Goal: Task Accomplishment & Management: Use online tool/utility

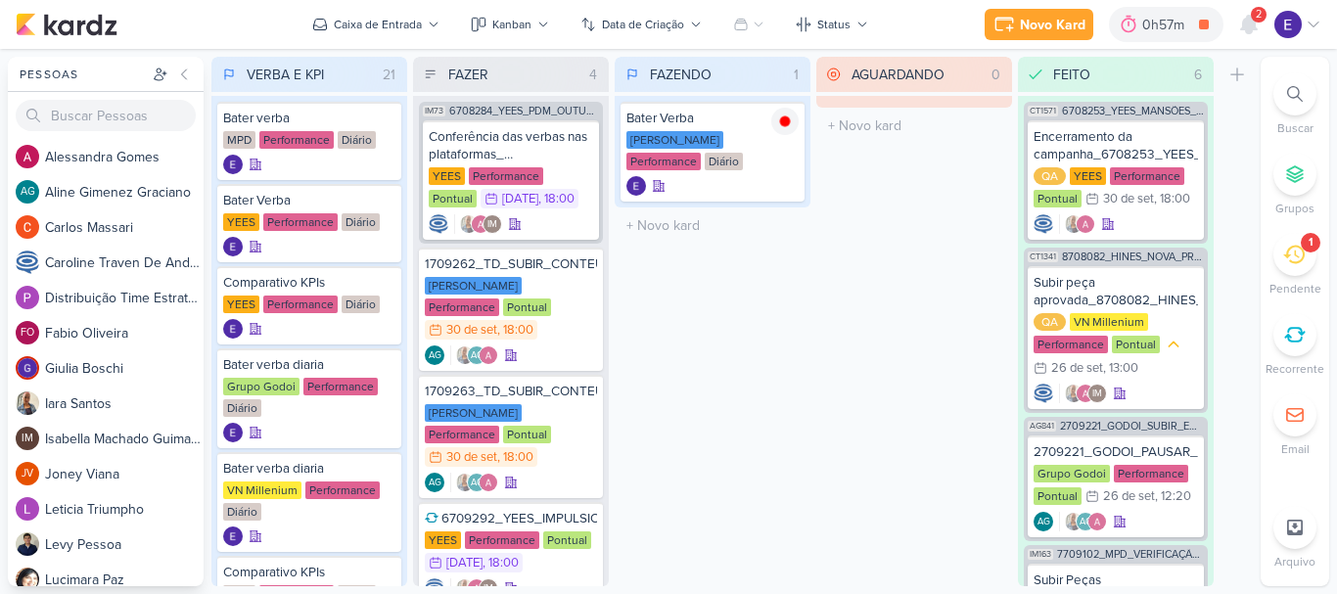
click at [1249, 22] on icon at bounding box center [1249, 25] width 16 height 18
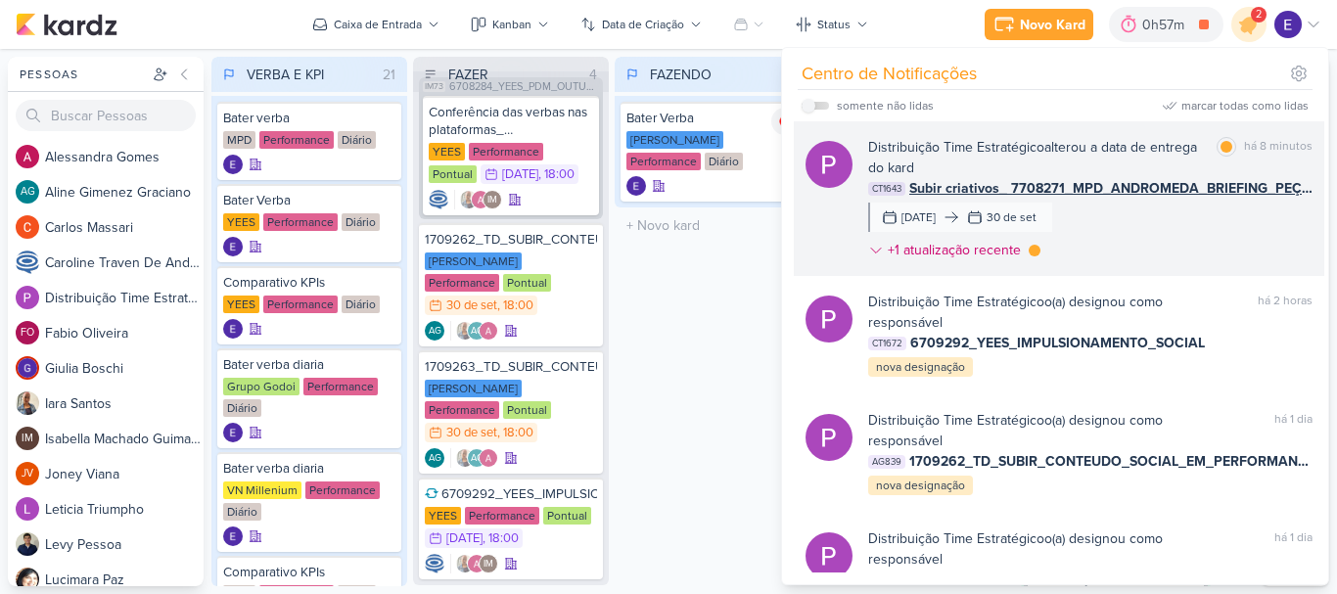
click at [1262, 236] on div "Distribuição Time Estratégico alterou a data de entrega do kard marcar como lid…" at bounding box center [1090, 202] width 444 height 131
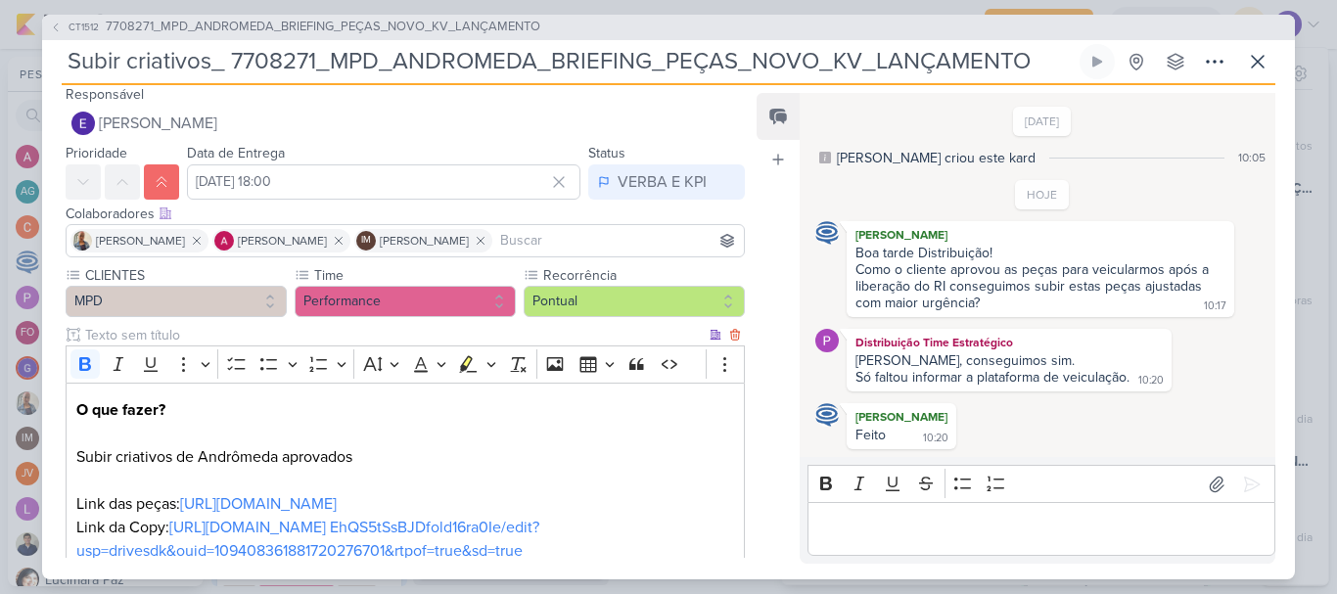
scroll to position [0, 0]
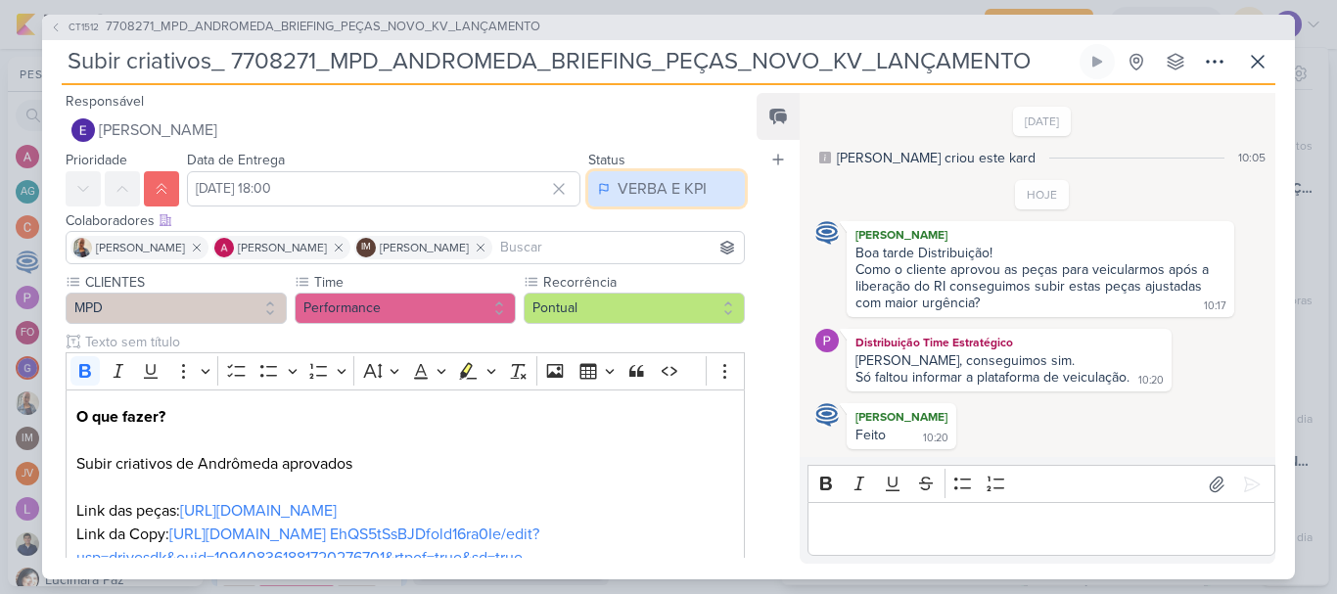
click at [639, 196] on div "VERBA E KPI" at bounding box center [662, 188] width 89 height 23
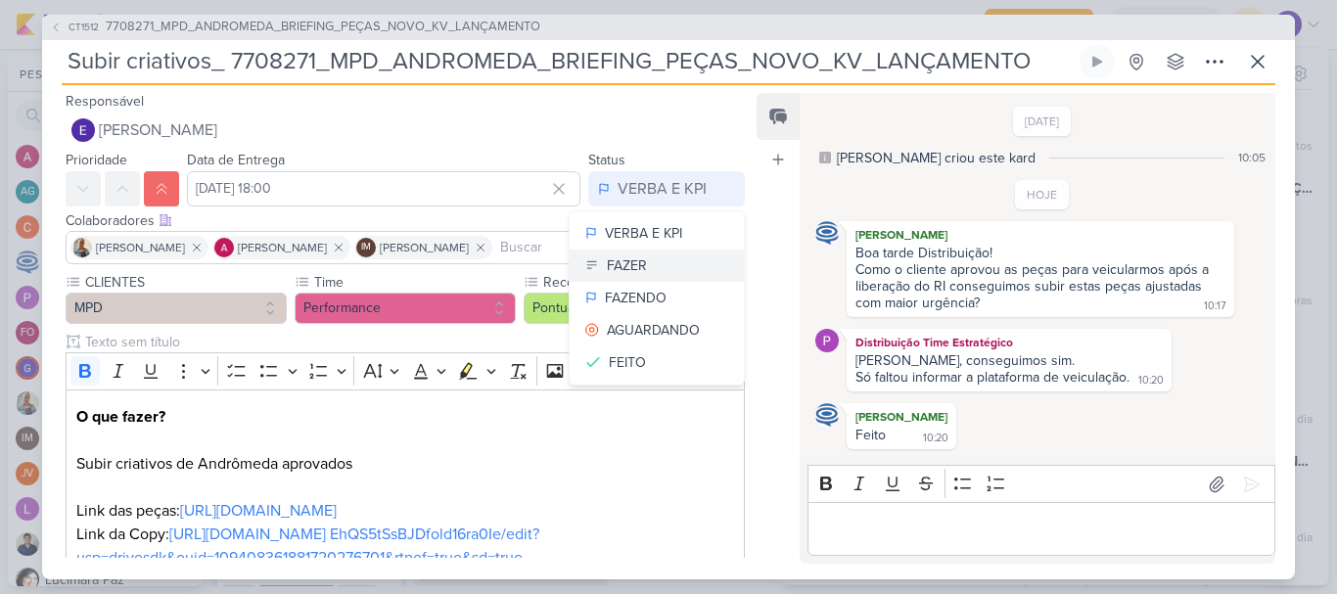
click at [629, 265] on div "FAZER" at bounding box center [627, 265] width 40 height 21
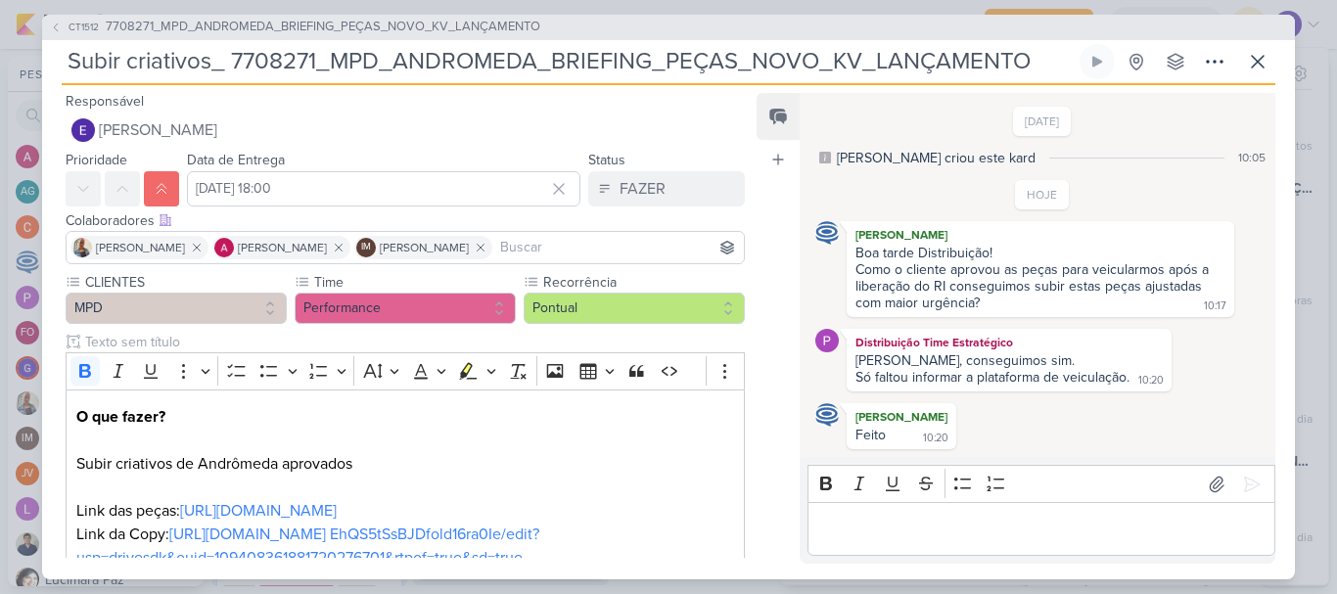
scroll to position [370, 0]
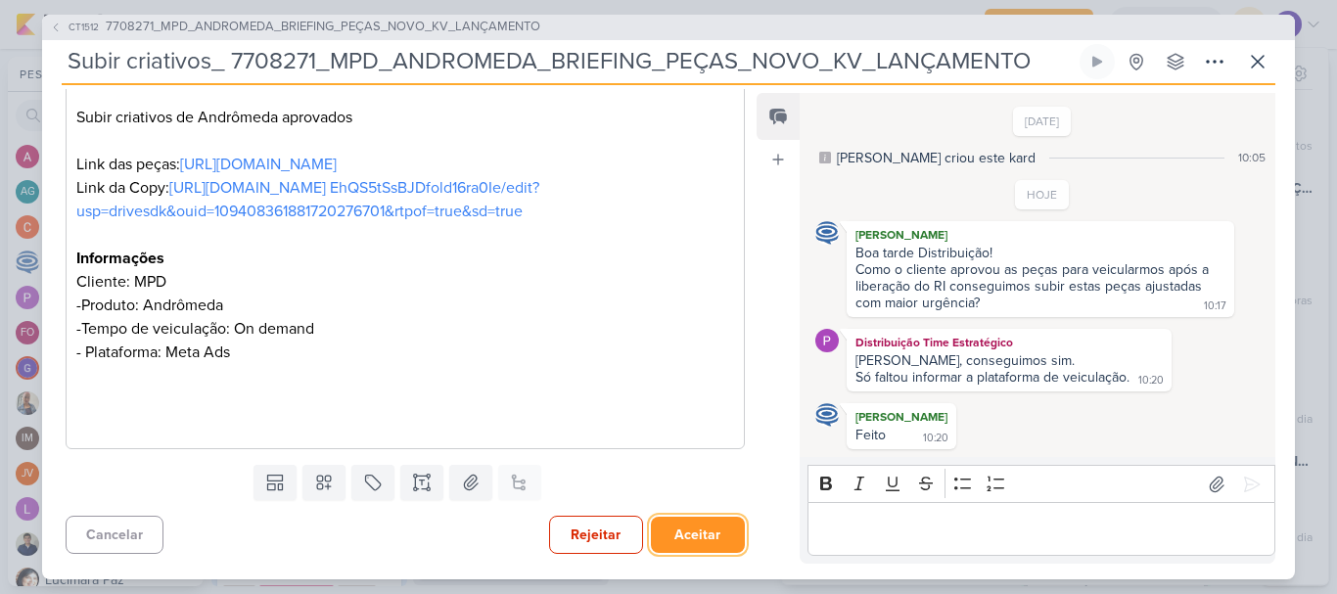
click at [678, 534] on button "Aceitar" at bounding box center [698, 535] width 94 height 36
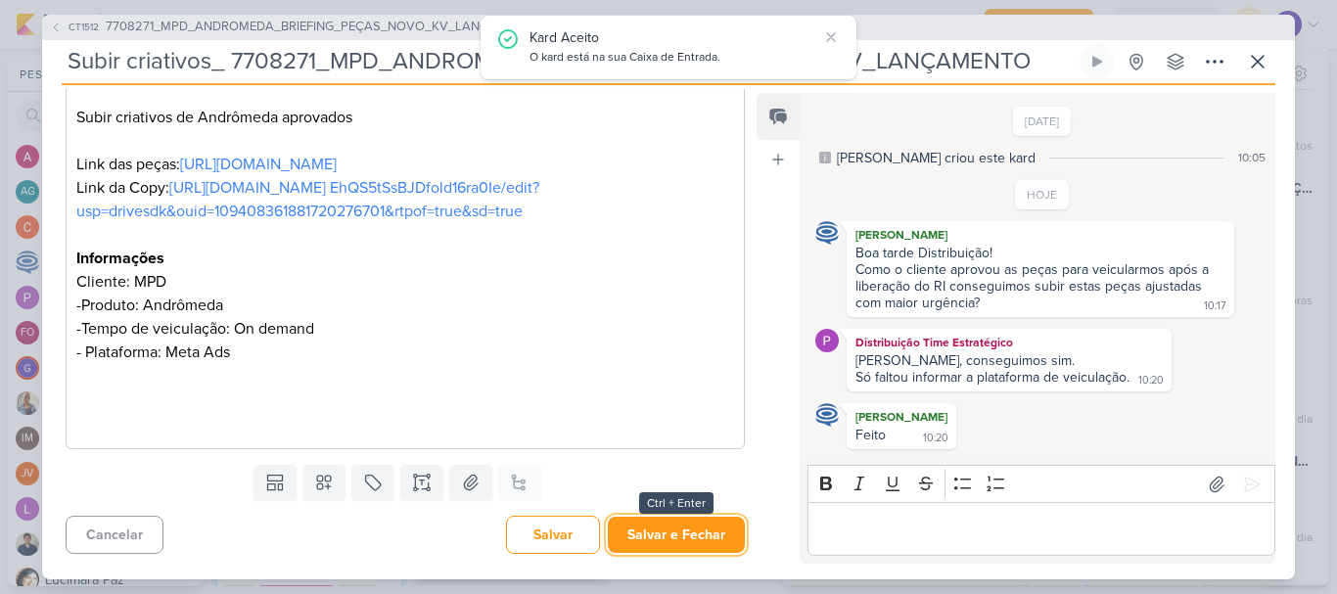
click at [678, 534] on button "Salvar e Fechar" at bounding box center [676, 535] width 137 height 36
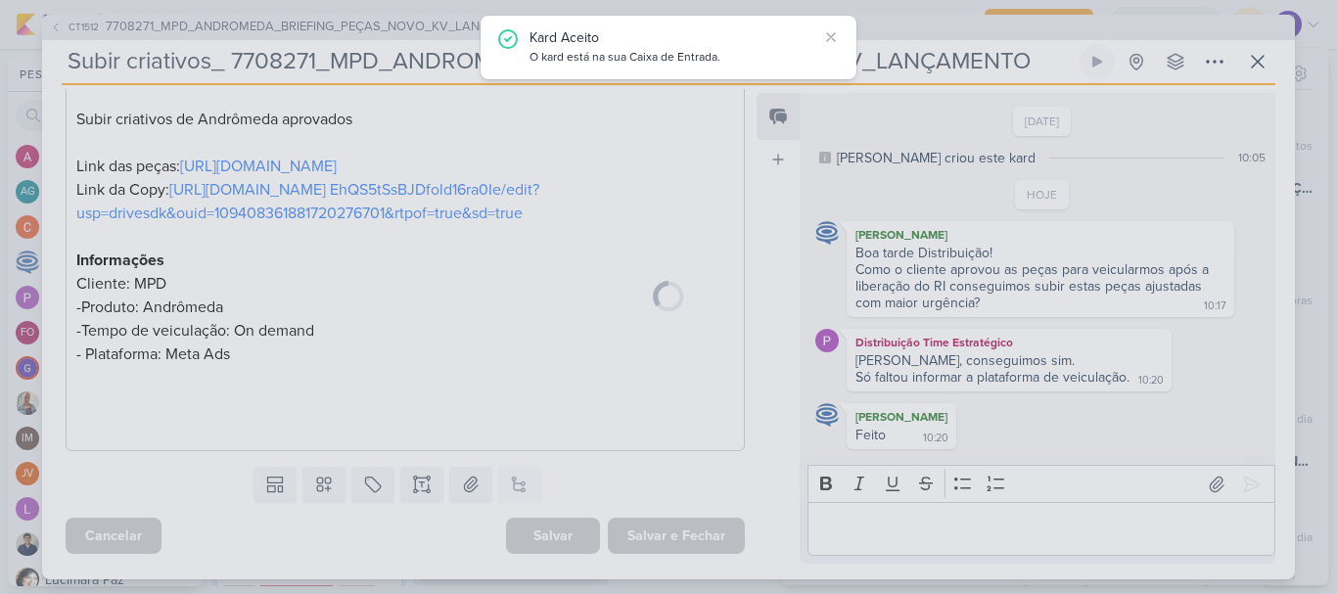
scroll to position [368, 0]
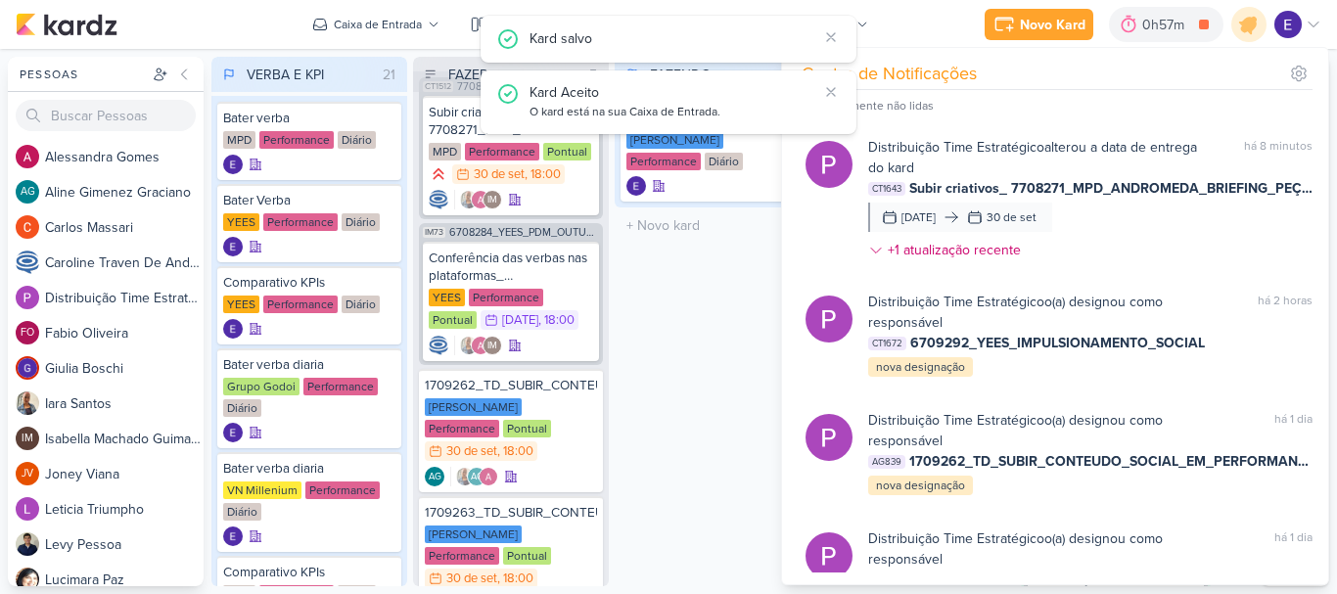
click at [642, 408] on div "FAZENDO 1 Mover Para Esquerda Mover Para Direita [GEOGRAPHIC_DATA] Bater Verba …" at bounding box center [713, 321] width 196 height 529
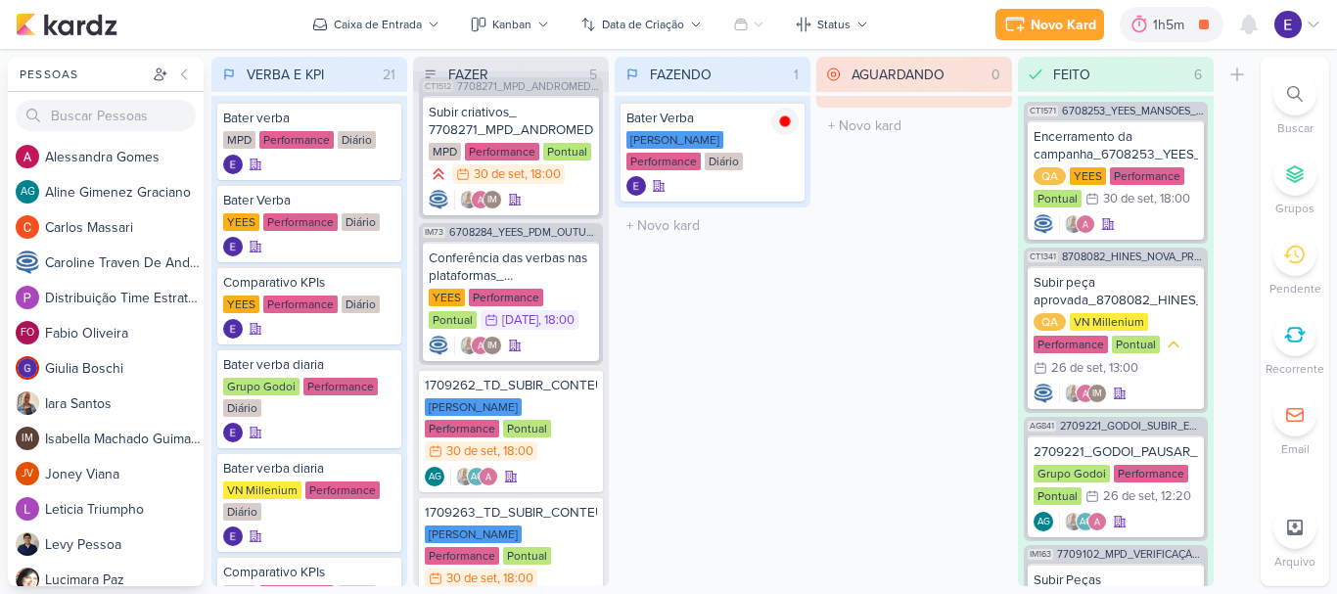
click at [642, 408] on div "FAZENDO 1 Mover Para Esquerda Mover Para Direita [GEOGRAPHIC_DATA] Bater Verba …" at bounding box center [713, 321] width 196 height 529
click at [750, 330] on div "FAZENDO 1 Mover Para Esquerda Mover Para Direita [GEOGRAPHIC_DATA] Bater Verba …" at bounding box center [713, 321] width 196 height 529
click at [790, 122] on icon at bounding box center [785, 121] width 10 height 10
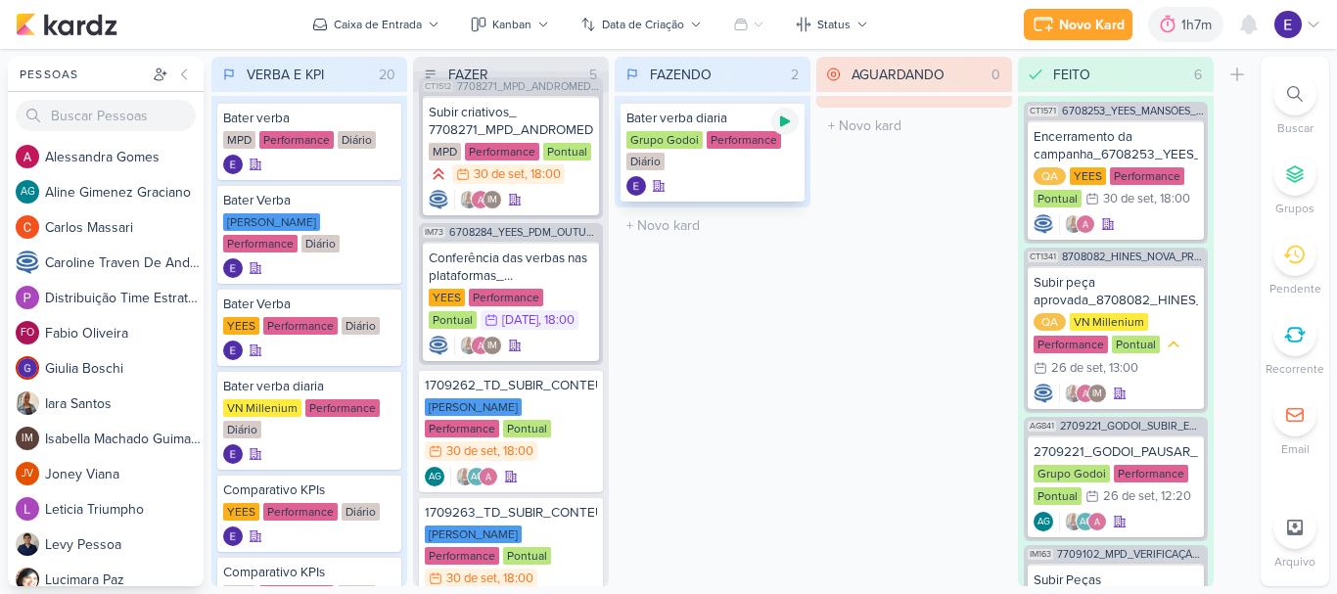
click at [776, 120] on div at bounding box center [784, 121] width 27 height 27
